Goal: Transaction & Acquisition: Download file/media

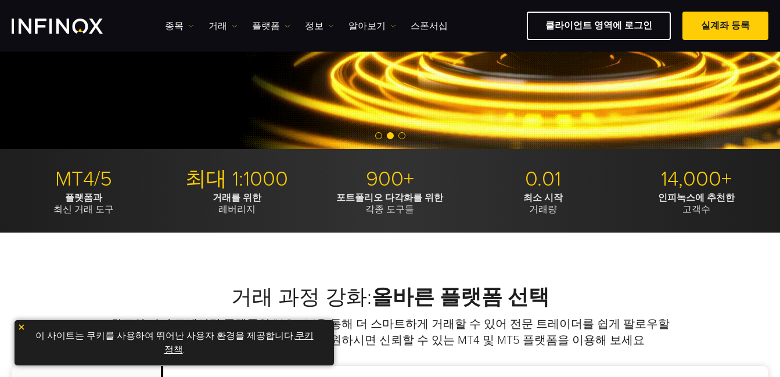
scroll to position [174, 0]
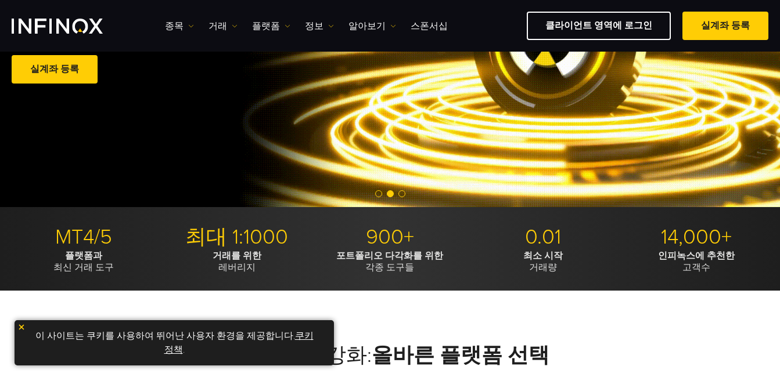
click at [309, 24] on link "정보" at bounding box center [319, 26] width 29 height 14
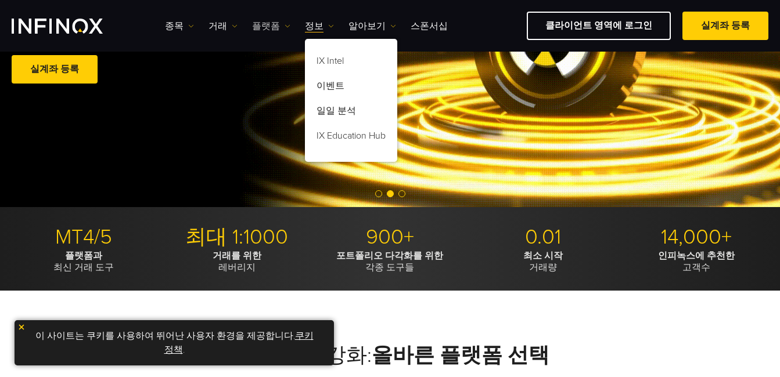
click at [260, 22] on link "플랫폼" at bounding box center [271, 26] width 38 height 14
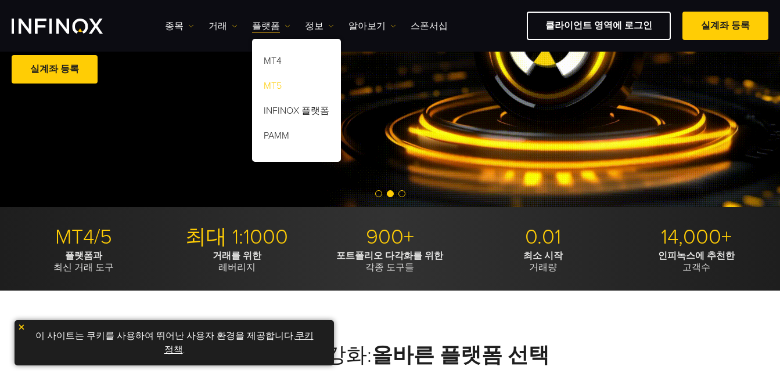
scroll to position [0, 0]
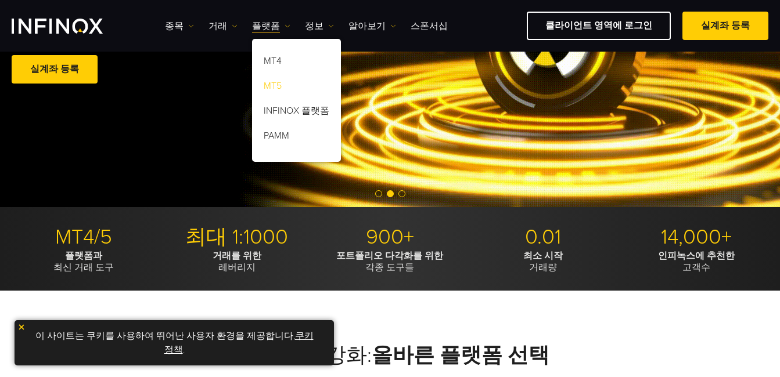
click at [273, 86] on link "MT5" at bounding box center [296, 87] width 89 height 25
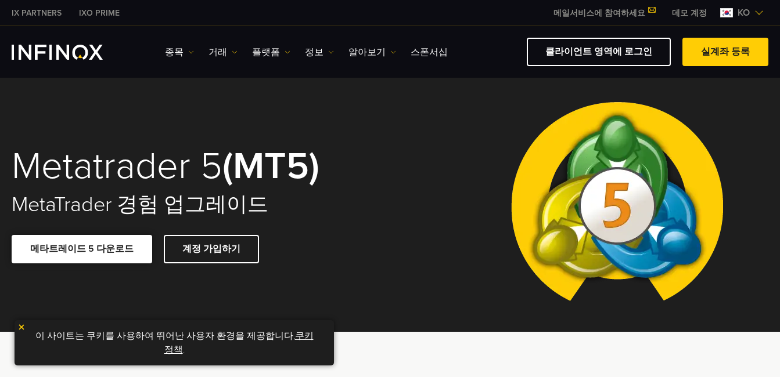
click at [122, 251] on link "메타트레이드 5 다운로드" at bounding box center [82, 249] width 140 height 28
